Goal: Transaction & Acquisition: Purchase product/service

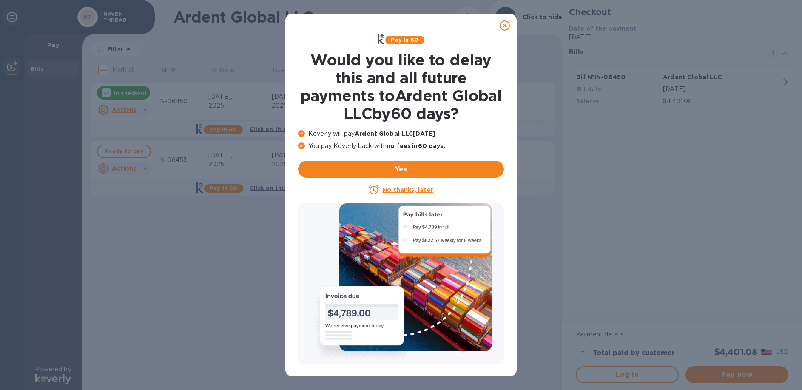
click at [505, 26] on icon at bounding box center [505, 25] width 10 height 10
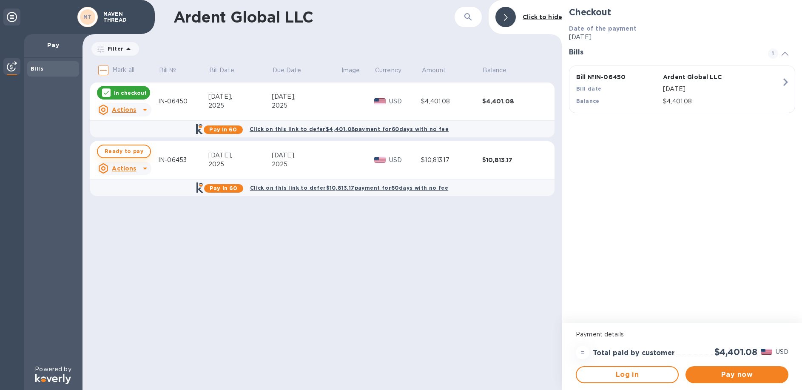
click at [135, 152] on span "Ready to pay" at bounding box center [124, 151] width 39 height 10
checkbox input "true"
click at [722, 372] on span "Pay now" at bounding box center [736, 374] width 89 height 10
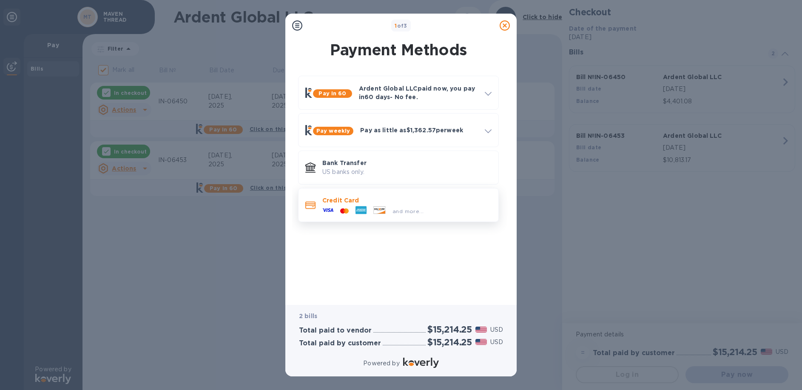
click at [432, 205] on div "and more..." at bounding box center [406, 209] width 169 height 9
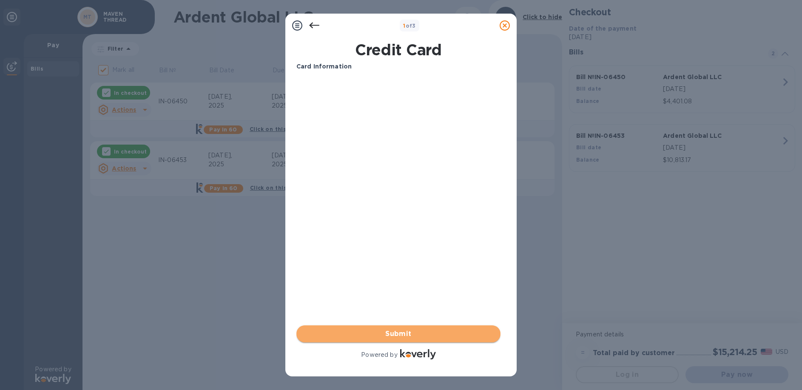
click at [430, 332] on span "Submit" at bounding box center [398, 334] width 190 height 10
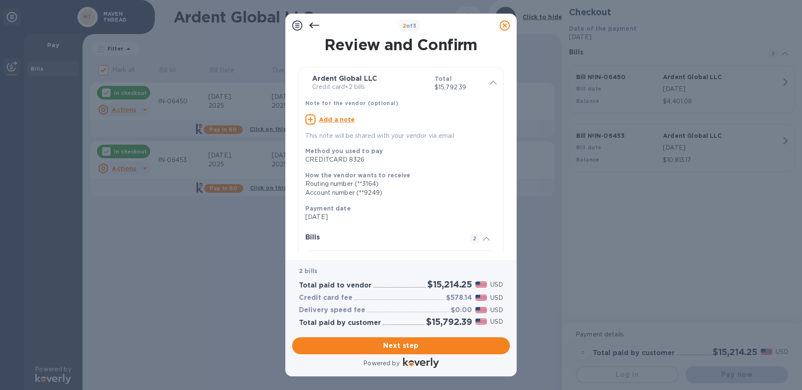
click at [320, 26] on div at bounding box center [314, 25] width 17 height 17
click at [313, 26] on icon at bounding box center [314, 25] width 10 height 10
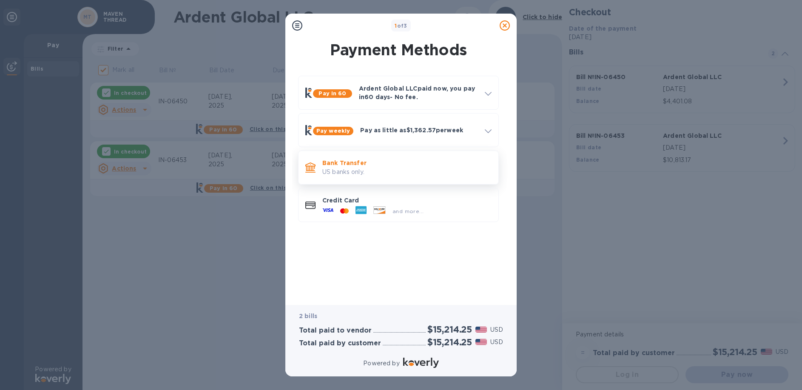
click at [376, 176] on p "US banks only." at bounding box center [406, 172] width 169 height 9
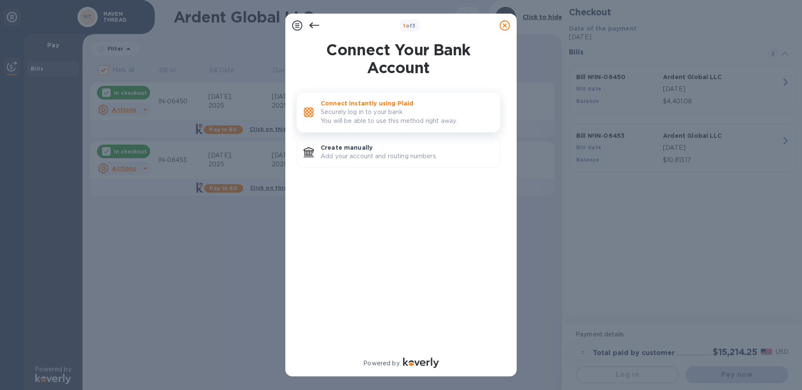
click at [381, 119] on p "Securely log in to your bank. You will be able to use this method right away." at bounding box center [407, 117] width 173 height 18
click at [375, 152] on p "Add your account and routing numbers." at bounding box center [407, 156] width 173 height 9
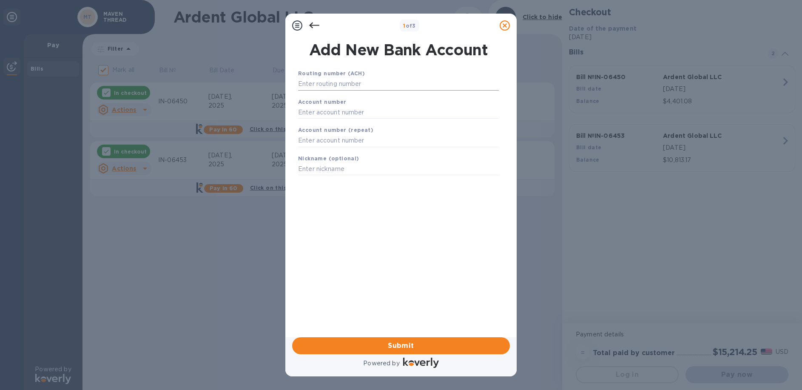
click at [328, 78] on input "text" at bounding box center [398, 84] width 201 height 13
click at [337, 84] on input "text" at bounding box center [398, 84] width 201 height 13
paste input "091311229"
type input "091311229"
click at [327, 129] on div "Account number" at bounding box center [398, 119] width 207 height 28
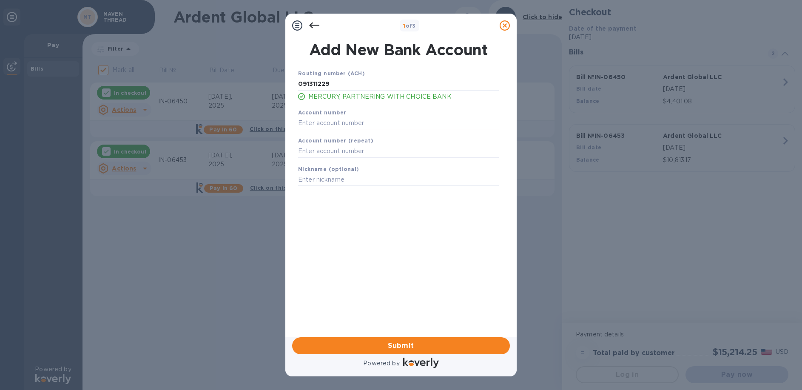
click at [329, 123] on input "text" at bounding box center [398, 122] width 201 height 13
paste input "202555769500"
type input "202555769500"
click at [331, 152] on input "text" at bounding box center [398, 151] width 201 height 13
paste input "202555769500"
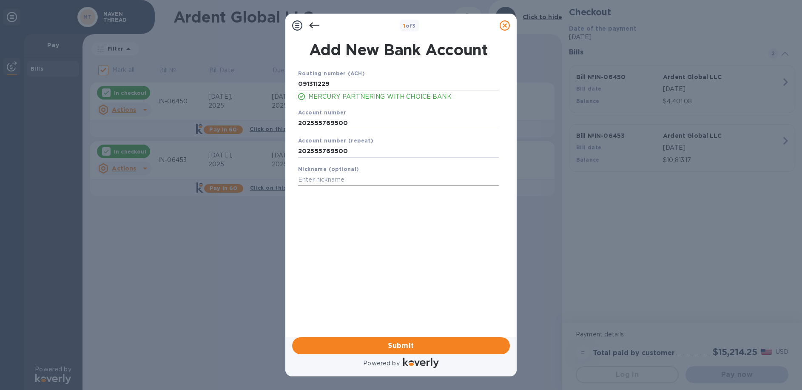
type input "202555769500"
click at [327, 178] on input "text" at bounding box center [398, 179] width 201 height 13
type input "A"
type input "Mercury"
click at [427, 347] on span "Submit" at bounding box center [401, 346] width 204 height 10
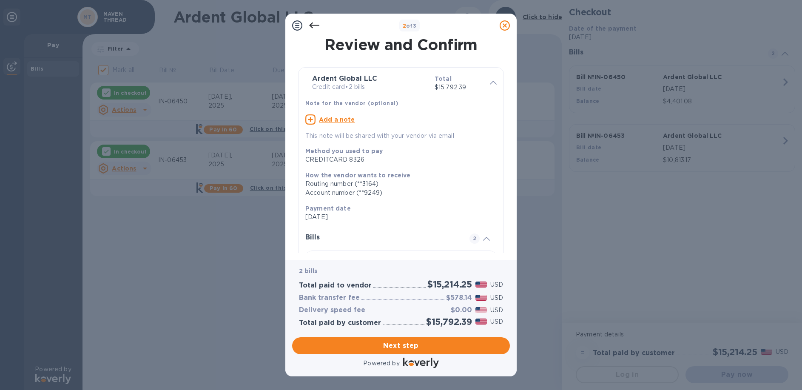
click at [312, 26] on icon at bounding box center [314, 25] width 10 height 10
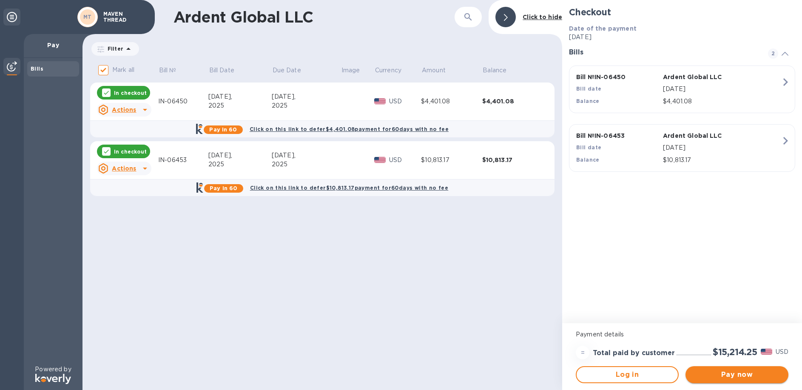
click at [719, 378] on span "Pay now" at bounding box center [736, 374] width 89 height 10
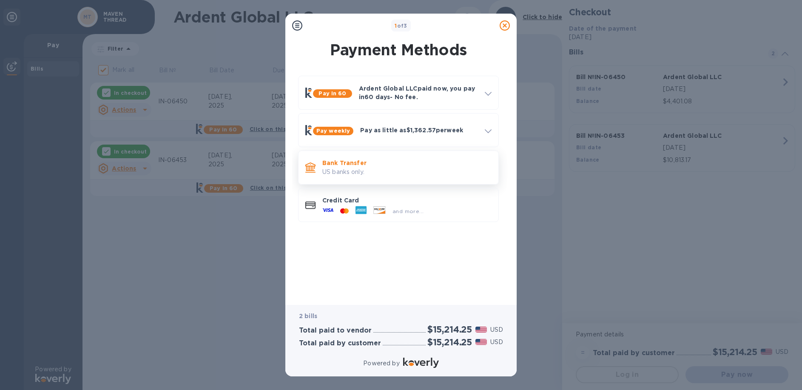
click at [360, 165] on p "Bank Transfer" at bounding box center [406, 163] width 169 height 9
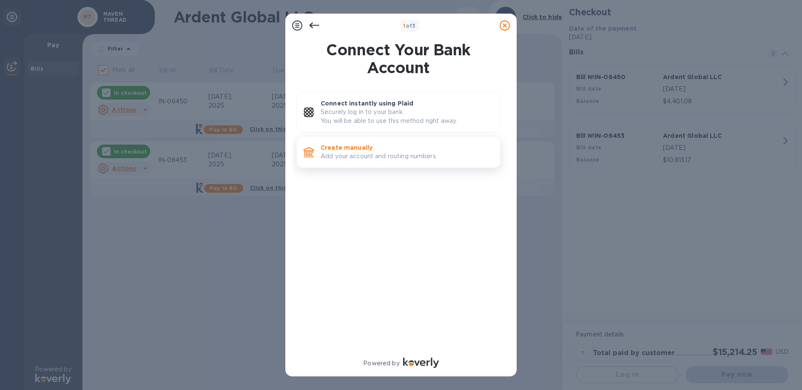
click at [404, 144] on p "Create manually" at bounding box center [407, 147] width 173 height 9
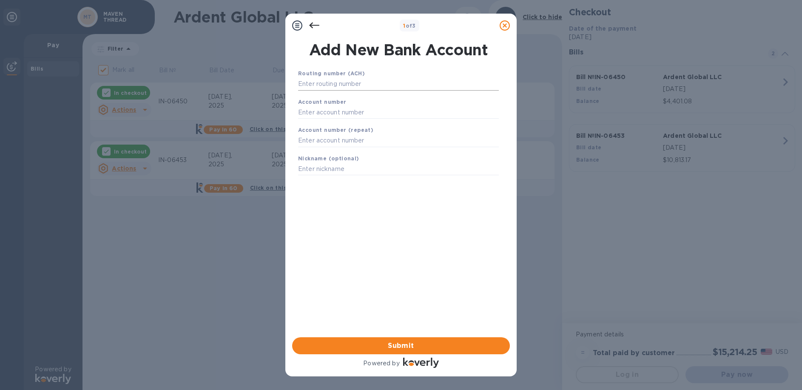
click at [346, 83] on input "text" at bounding box center [398, 84] width 201 height 13
click at [339, 114] on input "text" at bounding box center [398, 112] width 201 height 13
paste input "202555769500"
type input "202555769500"
click at [335, 137] on input "text" at bounding box center [398, 140] width 201 height 13
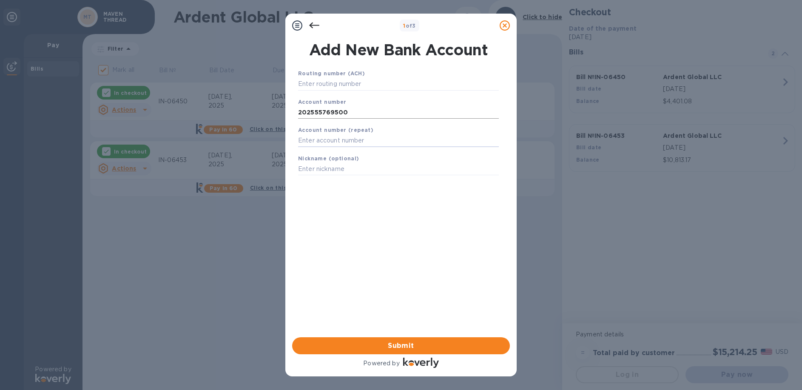
paste input "202555769500"
type input "202555769500"
click at [342, 88] on input "text" at bounding box center [398, 84] width 201 height 13
click at [338, 86] on input "text" at bounding box center [398, 84] width 201 height 13
paste input "091311229"
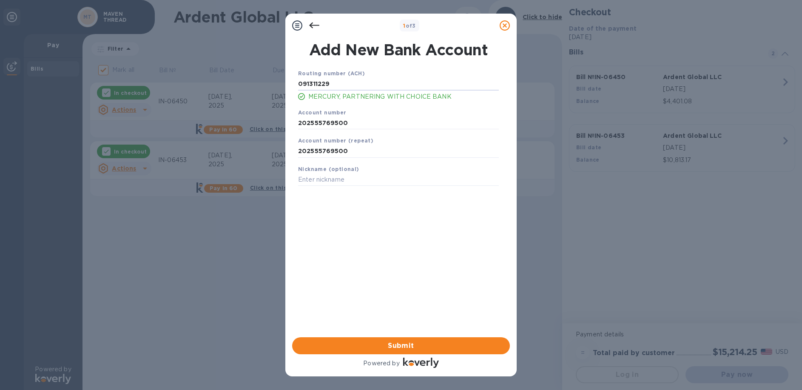
type input "091311229"
click at [353, 203] on div "Routing number (ACH) [FINANCIAL_ID] MERCURY, PARTNERING WITH CHOICE BANK Accoun…" at bounding box center [399, 192] width 218 height 260
click at [406, 345] on span "Submit" at bounding box center [401, 346] width 204 height 10
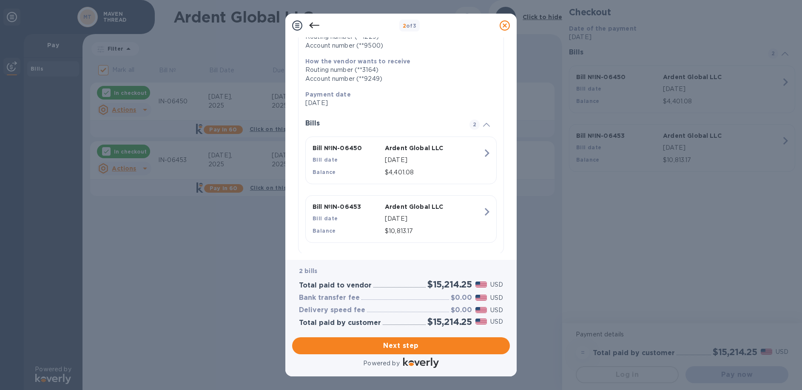
scroll to position [134, 0]
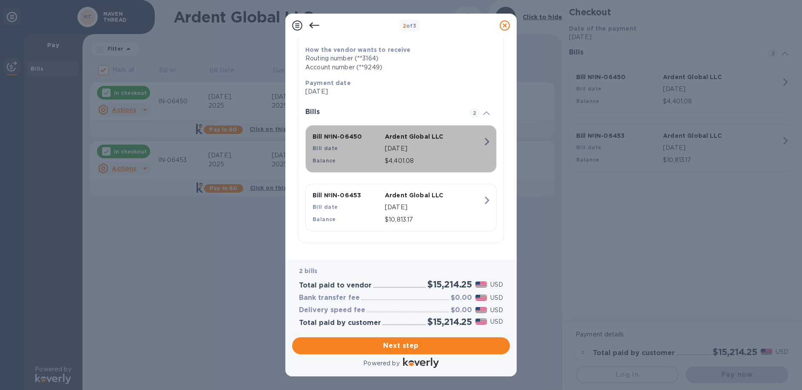
click at [485, 144] on icon "button" at bounding box center [487, 142] width 5 height 8
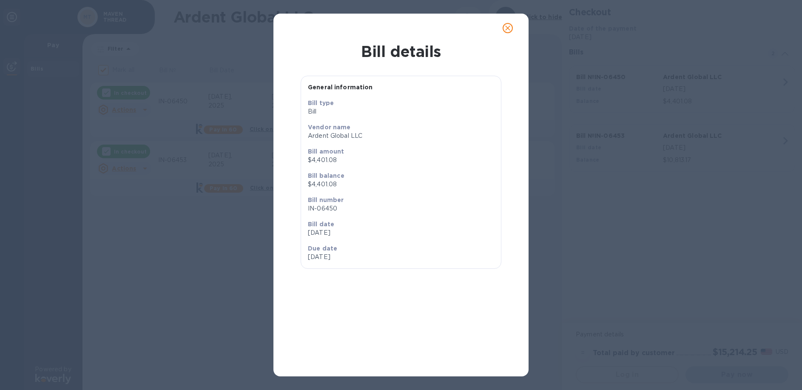
click at [511, 31] on icon "close" at bounding box center [507, 28] width 9 height 9
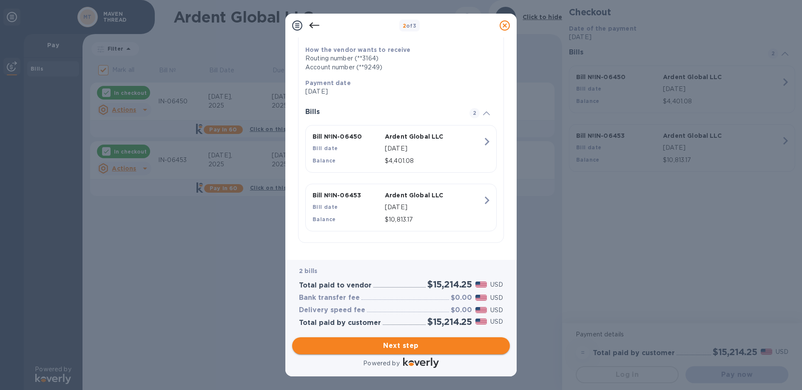
click at [400, 347] on span "Next step" at bounding box center [401, 346] width 204 height 10
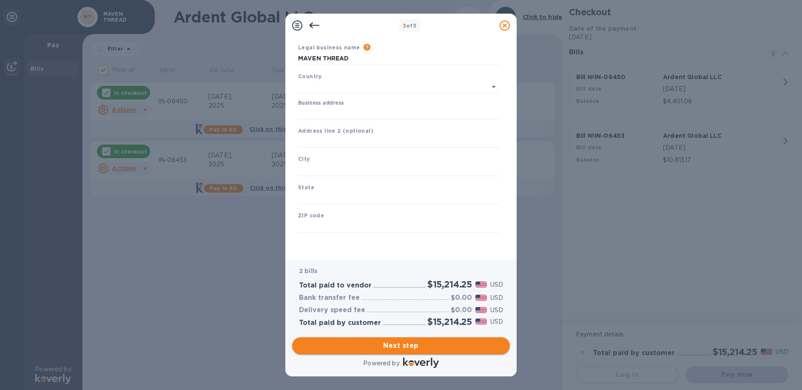
type input "[GEOGRAPHIC_DATA]"
drag, startPoint x: 352, startPoint y: 63, endPoint x: 253, endPoint y: 54, distance: 99.4
click at [253, 54] on div "3 of 3 Business Information Legal business name Please provide the legal name t…" at bounding box center [401, 195] width 802 height 390
type input "Amor Fati LLC"
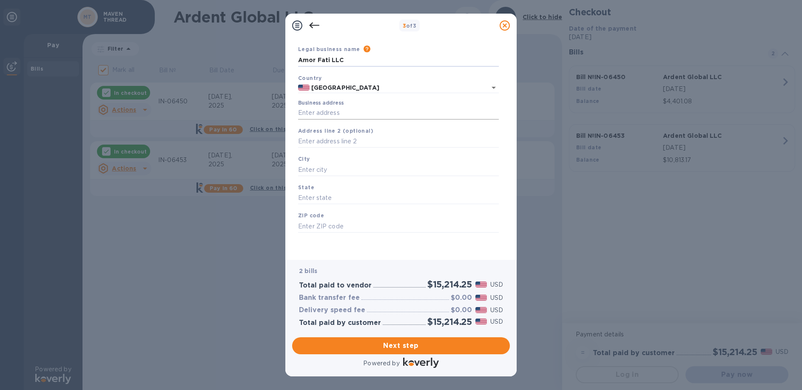
click at [335, 116] on input "Business address" at bounding box center [398, 113] width 201 height 13
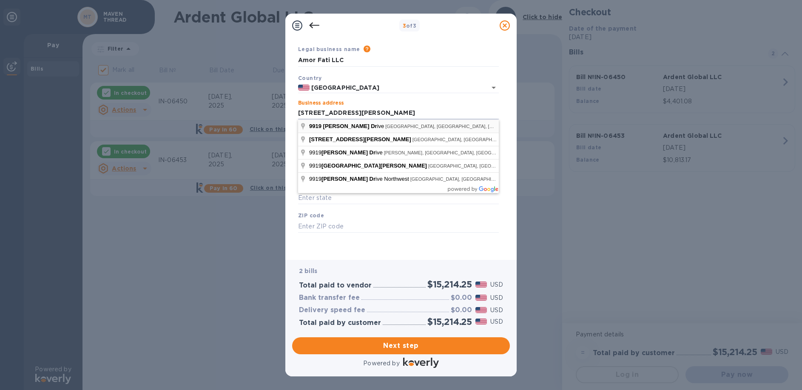
type input "[STREET_ADDRESS][PERSON_NAME]"
type input "[GEOGRAPHIC_DATA]"
type input "KS"
type input "66212"
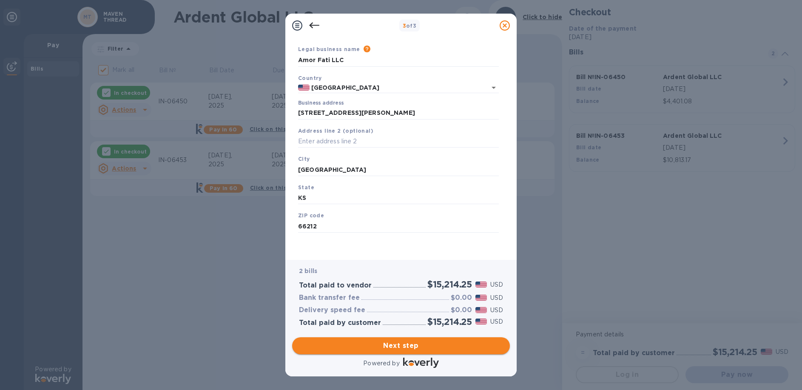
click at [402, 348] on span "Next step" at bounding box center [401, 346] width 204 height 10
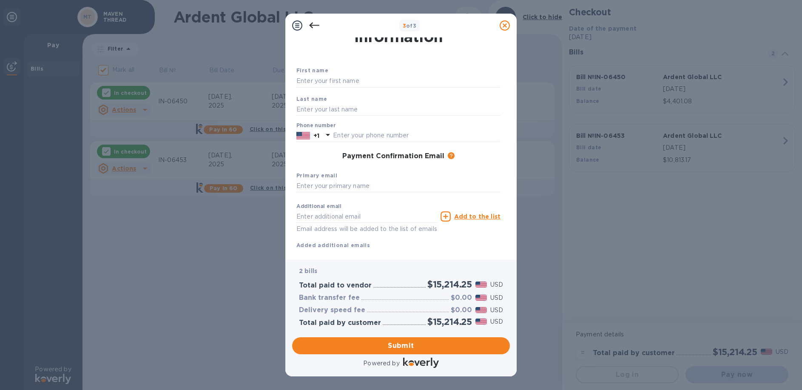
click at [337, 88] on div "First name" at bounding box center [398, 77] width 211 height 28
click at [339, 82] on input "text" at bounding box center [398, 81] width 204 height 13
type input "[PERSON_NAME]"
type input "Nulik"
type input "3162505263"
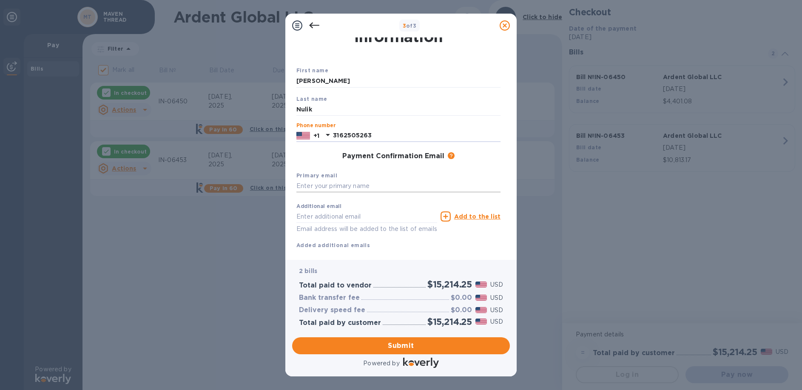
click at [307, 182] on input "text" at bounding box center [398, 186] width 204 height 13
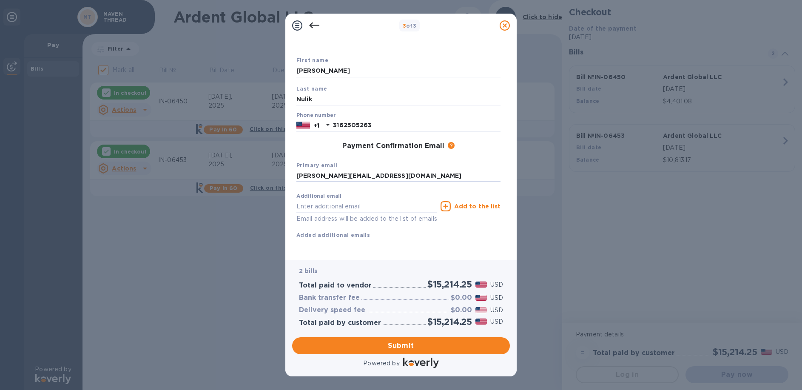
scroll to position [46, 0]
type input "[PERSON_NAME][EMAIL_ADDRESS][DOMAIN_NAME]"
click at [469, 235] on div "First name [PERSON_NAME] Last name [PERSON_NAME] Phone number [PHONE_NUMBER] Pa…" at bounding box center [398, 154] width 204 height 197
click at [398, 338] on button "Submit" at bounding box center [401, 345] width 218 height 17
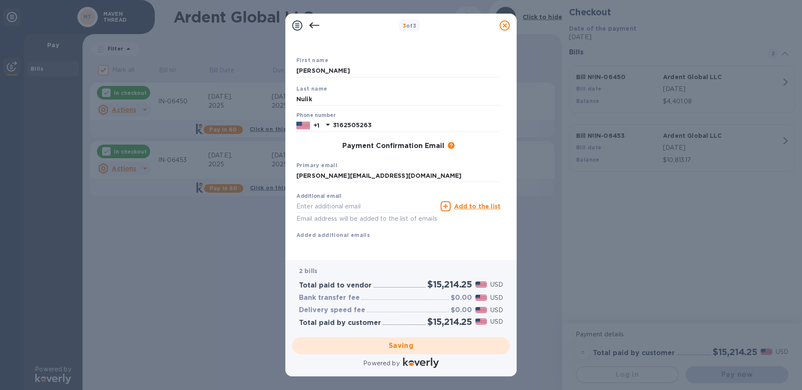
checkbox input "false"
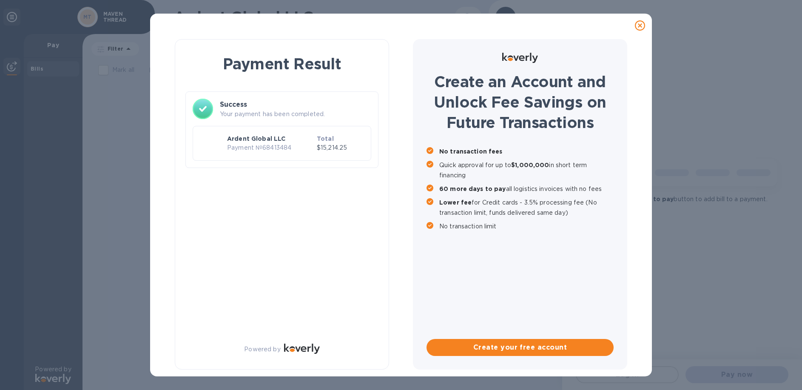
scroll to position [0, 0]
